Goal: Transaction & Acquisition: Purchase product/service

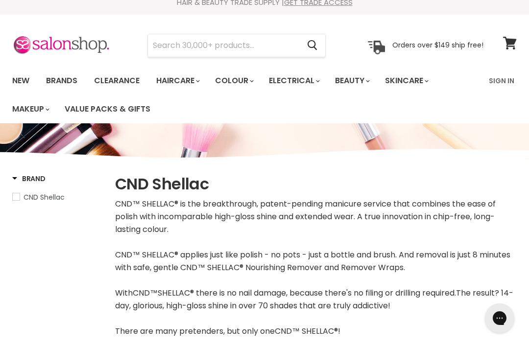
scroll to position [8, 0]
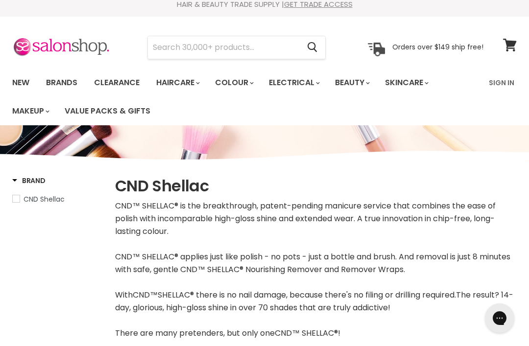
click at [63, 85] on link "Brands" at bounding box center [62, 82] width 46 height 21
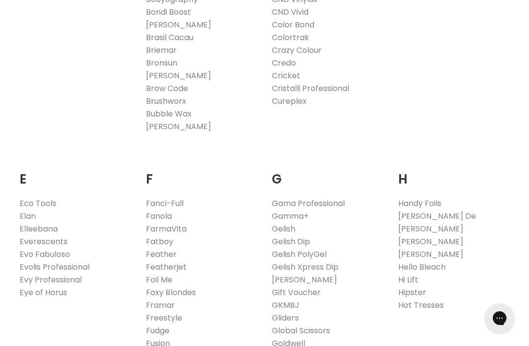
scroll to position [499, 0]
click at [27, 208] on link "Eco Tools" at bounding box center [38, 203] width 37 height 11
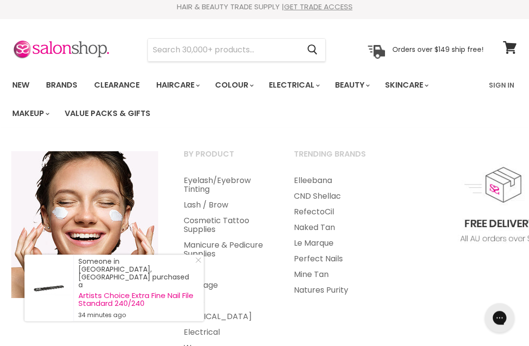
scroll to position [6, 0]
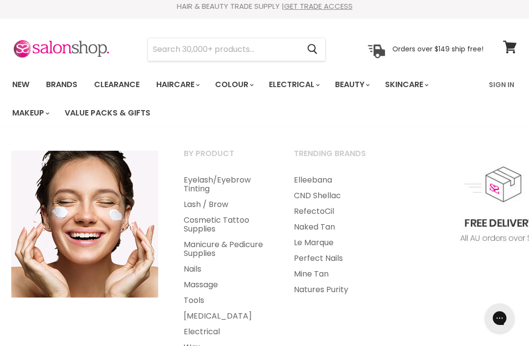
click at [225, 247] on link "Manicure & Pedicure Supplies" at bounding box center [225, 249] width 108 height 24
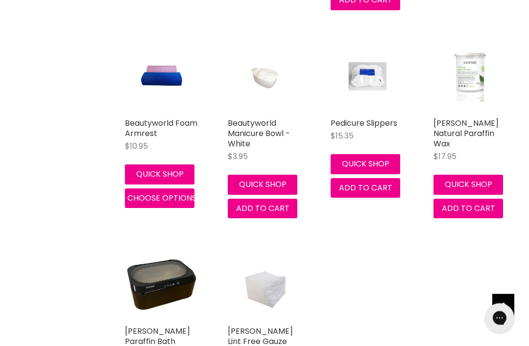
scroll to position [891, 0]
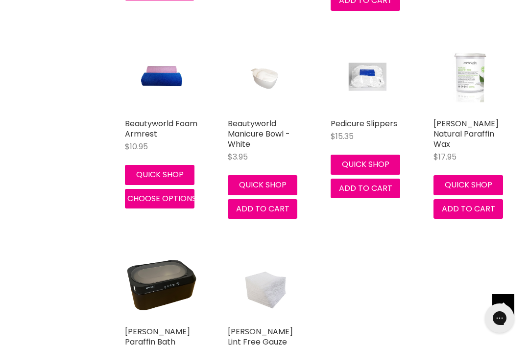
click at [380, 118] on link "Pedicure Slippers" at bounding box center [364, 123] width 67 height 11
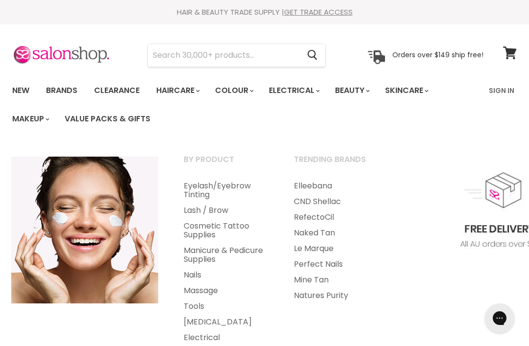
click at [198, 275] on link "Nails" at bounding box center [225, 275] width 108 height 16
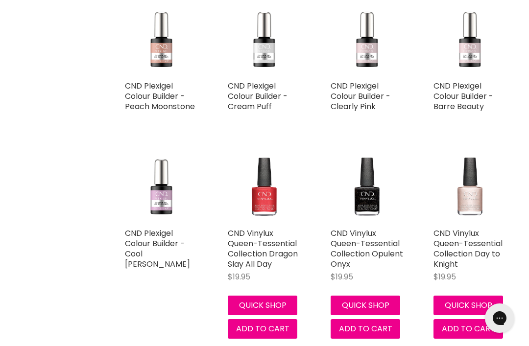
scroll to position [4634, 0]
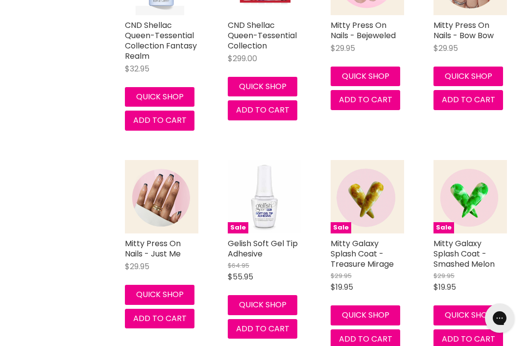
scroll to position [5495, 0]
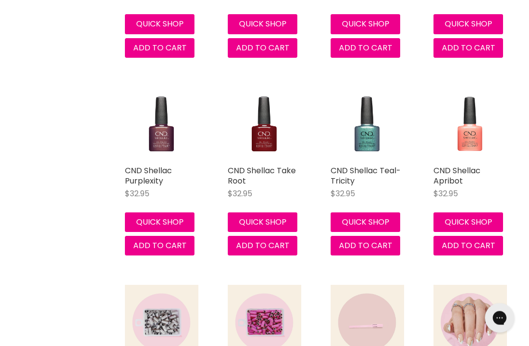
scroll to position [9709, 0]
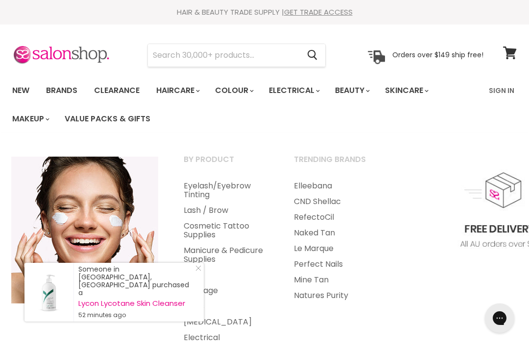
click at [224, 250] on link "Manicure & Pedicure Supplies" at bounding box center [225, 255] width 108 height 24
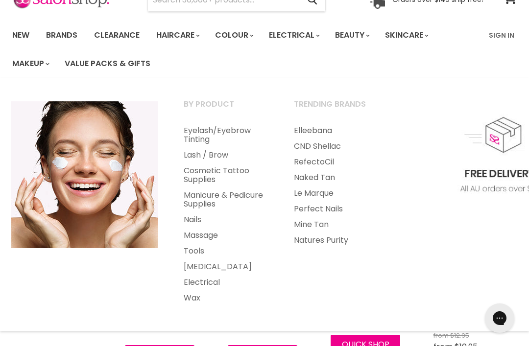
scroll to position [60, 0]
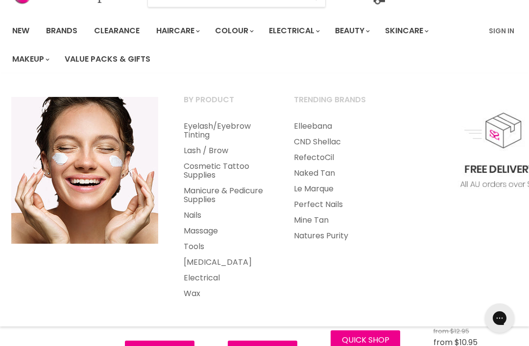
click at [203, 249] on link "Tools" at bounding box center [225, 247] width 108 height 16
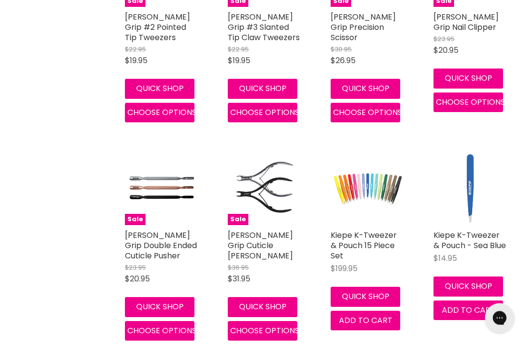
scroll to position [1176, 0]
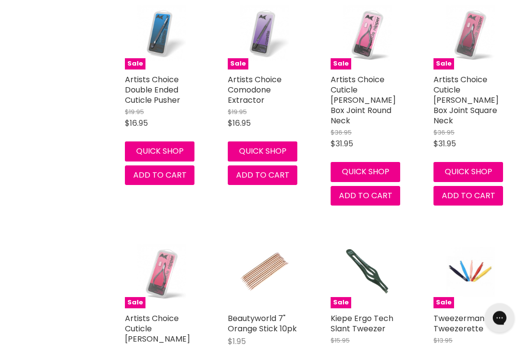
scroll to position [5067, 0]
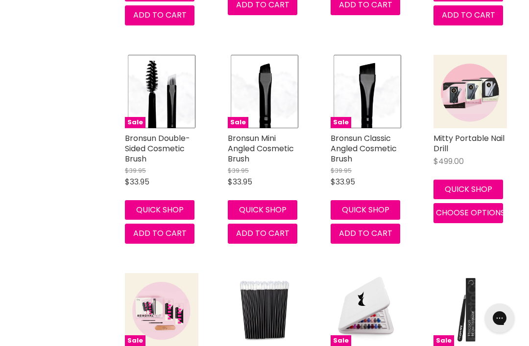
scroll to position [2267, 0]
